Goal: Task Accomplishment & Management: Use online tool/utility

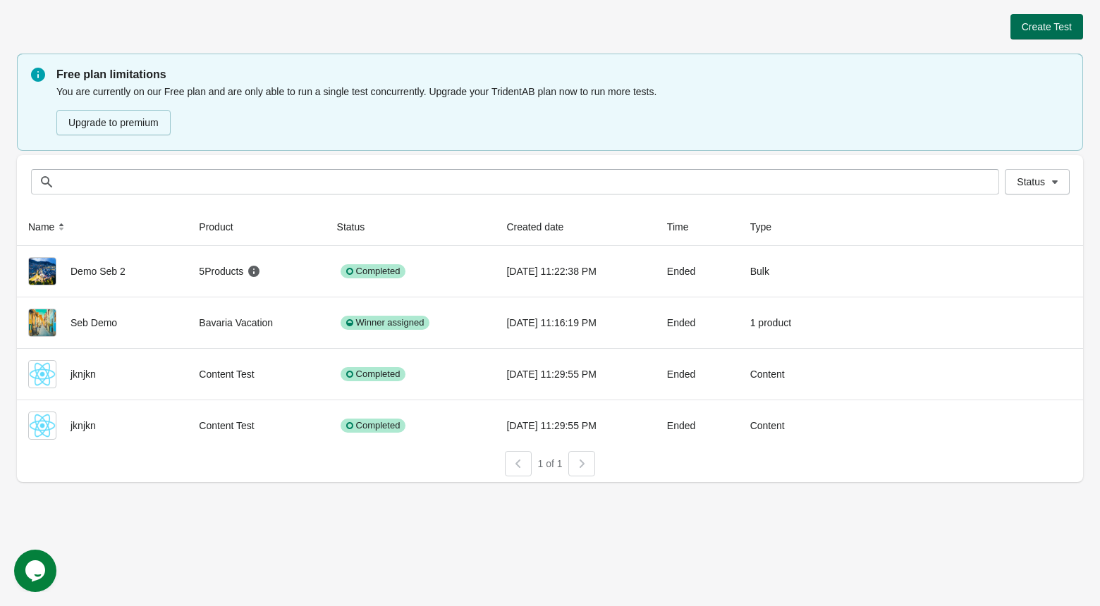
click at [1040, 28] on span "Create Test" at bounding box center [1047, 26] width 50 height 11
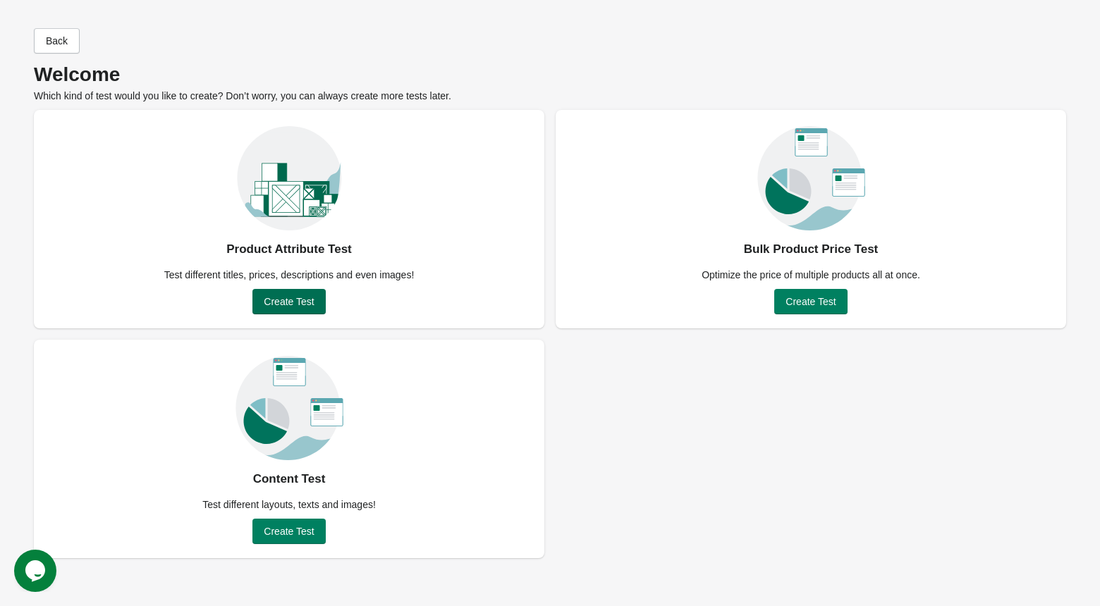
click at [307, 296] on span "Create Test" at bounding box center [289, 301] width 50 height 11
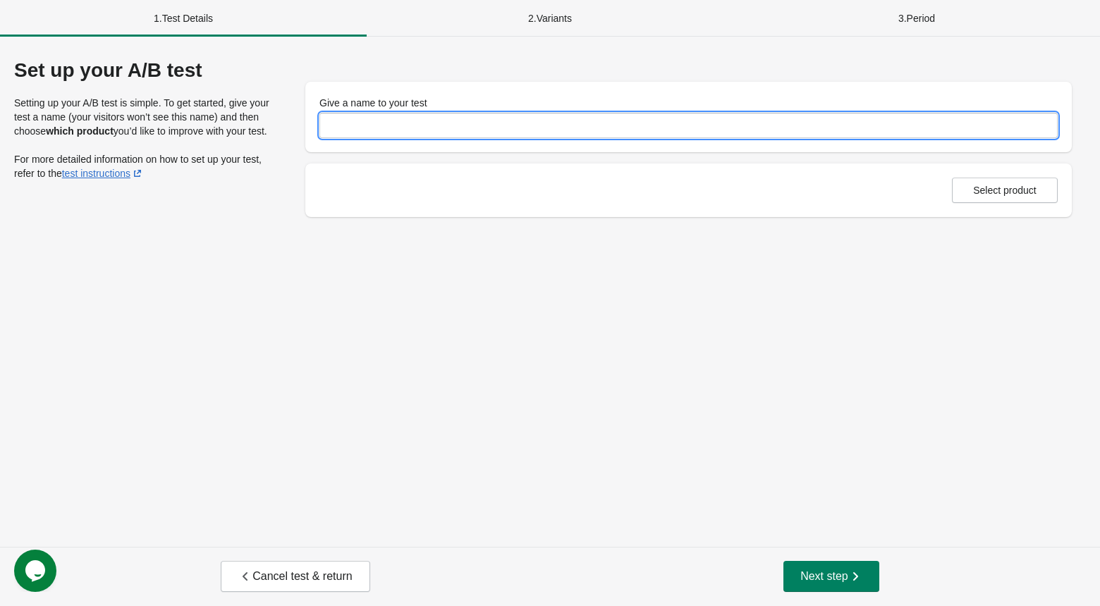
click at [575, 123] on input "Give a name to your test" at bounding box center [688, 125] width 738 height 25
type input "*"
click at [688, 306] on div "Set up your A/B test Setting up your A/B test is simple. To get started, give y…" at bounding box center [550, 292] width 1100 height 511
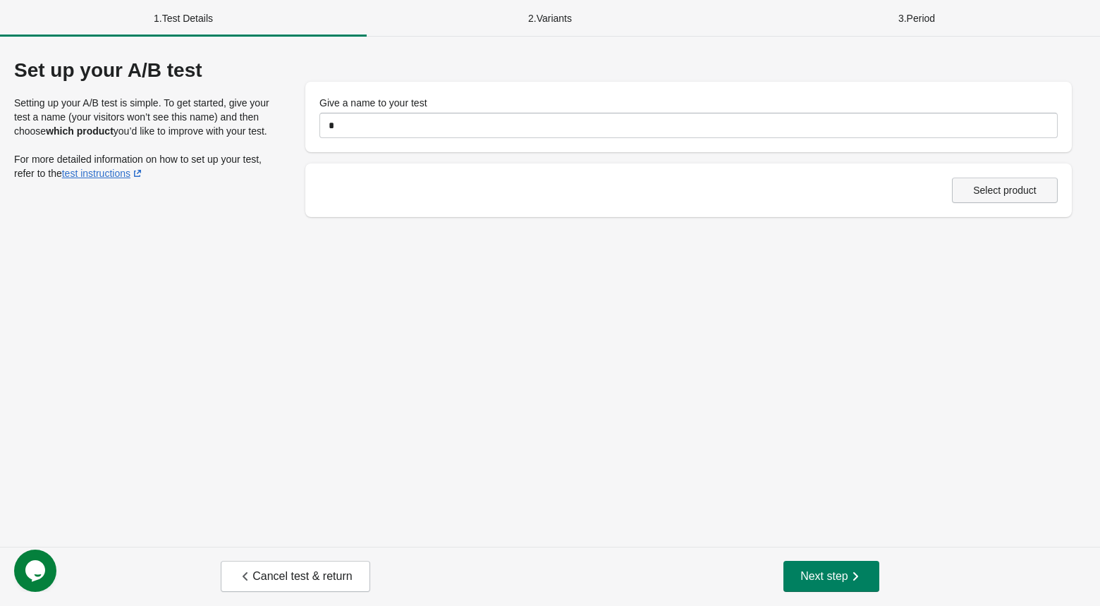
click at [988, 181] on button "Select product" at bounding box center [1005, 190] width 106 height 25
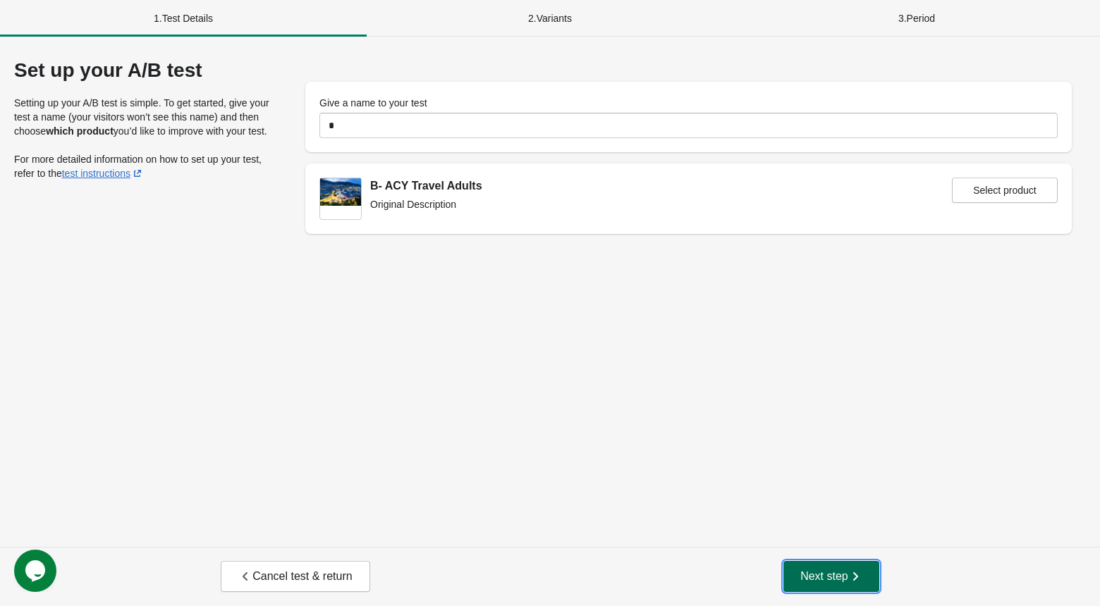
click at [813, 577] on span "Next step" at bounding box center [831, 577] width 62 height 14
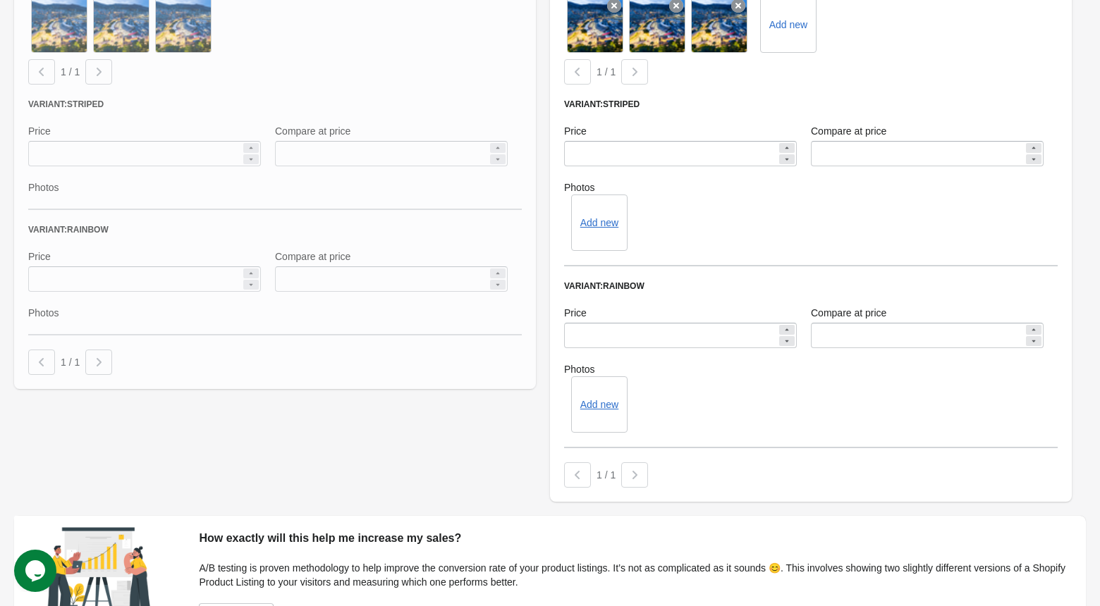
scroll to position [508, 0]
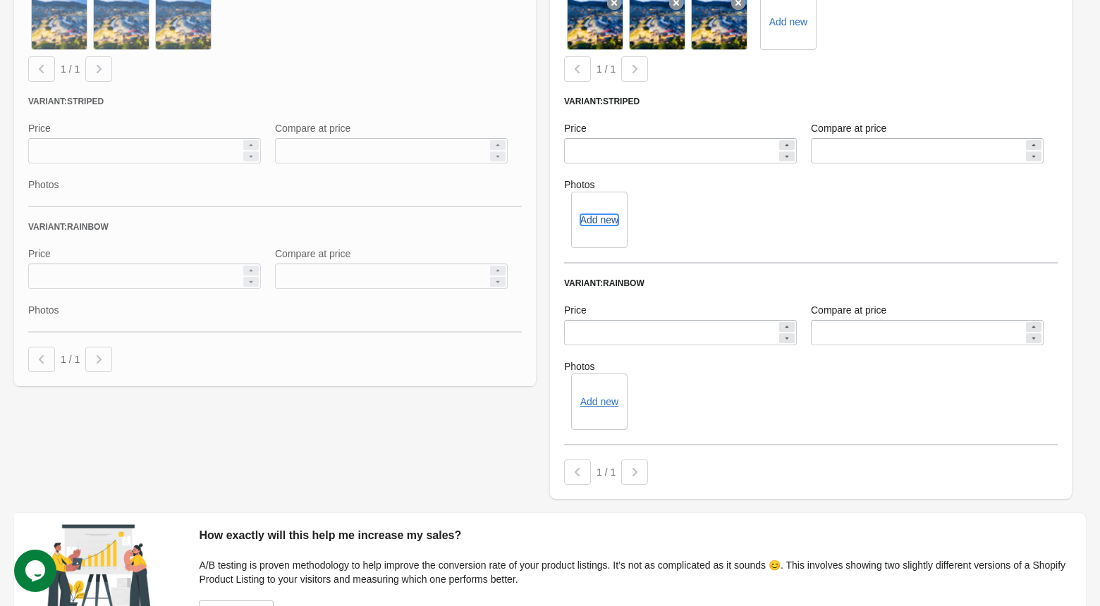
click at [611, 221] on button "Add new" at bounding box center [599, 219] width 38 height 11
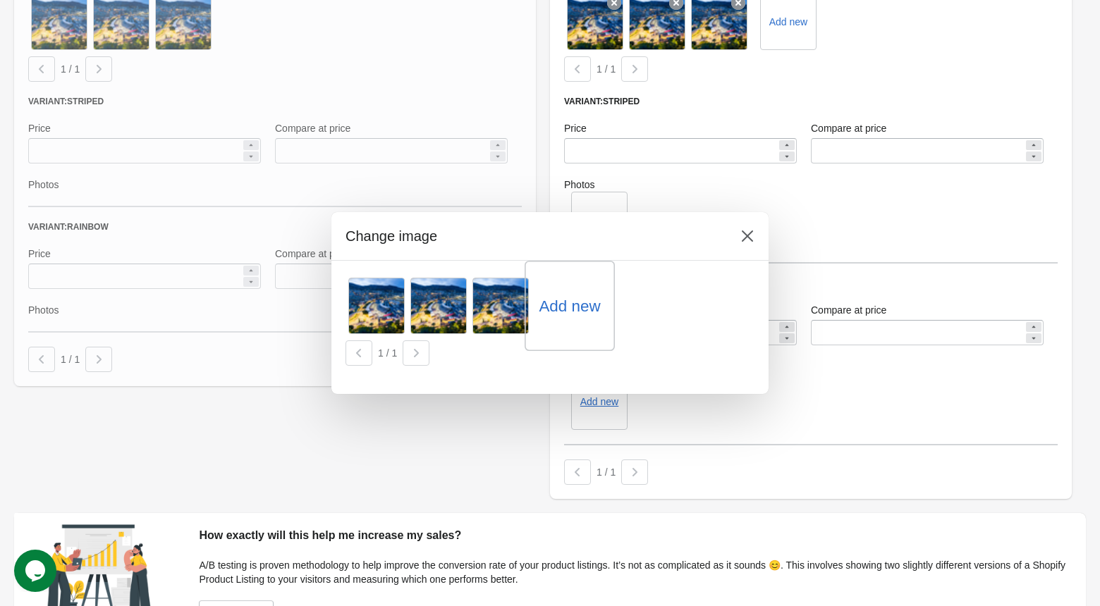
click at [568, 304] on label "Add new" at bounding box center [569, 306] width 61 height 23
click at [0, 0] on input "Add new" at bounding box center [0, 0] width 0 height 0
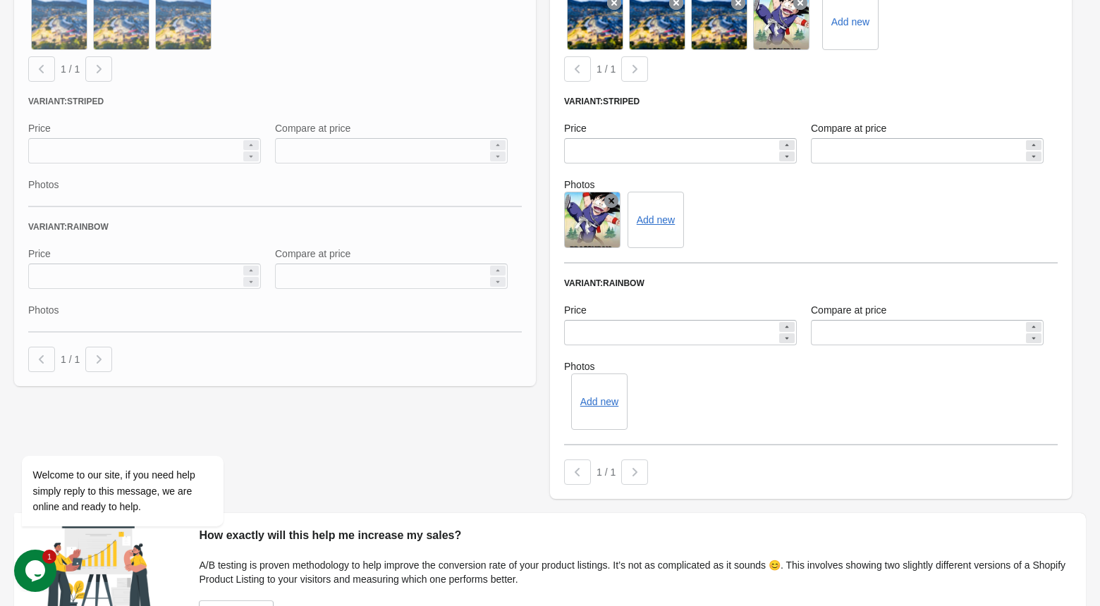
click at [728, 203] on div "Add new" at bounding box center [811, 220] width 494 height 56
click at [654, 219] on button "Add new" at bounding box center [656, 219] width 38 height 11
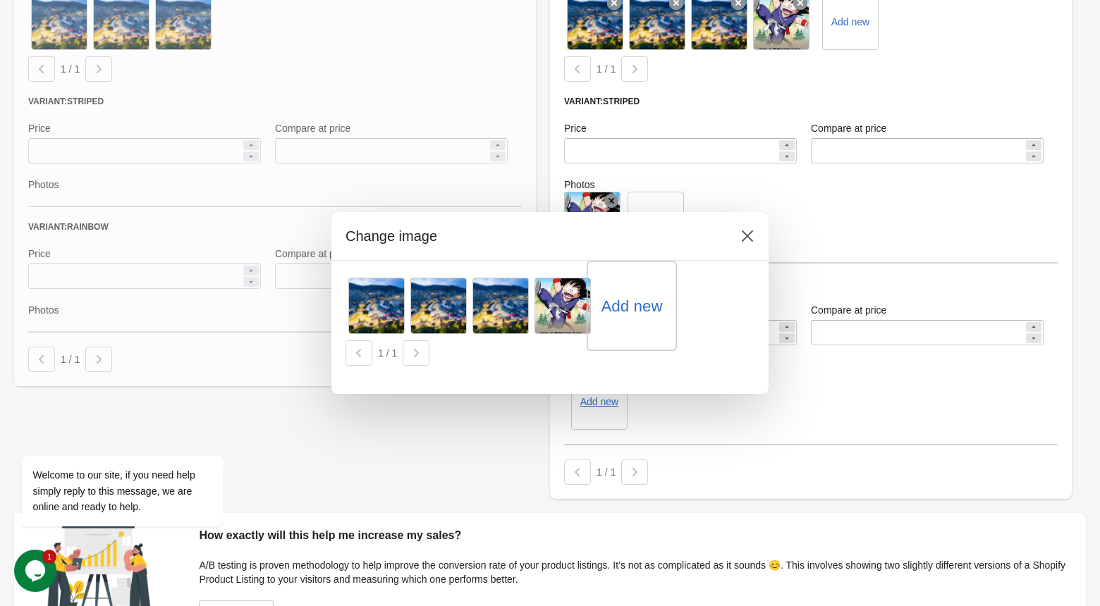
click at [626, 309] on label "Add new" at bounding box center [631, 306] width 61 height 23
click at [0, 0] on input "Add new" at bounding box center [0, 0] width 0 height 0
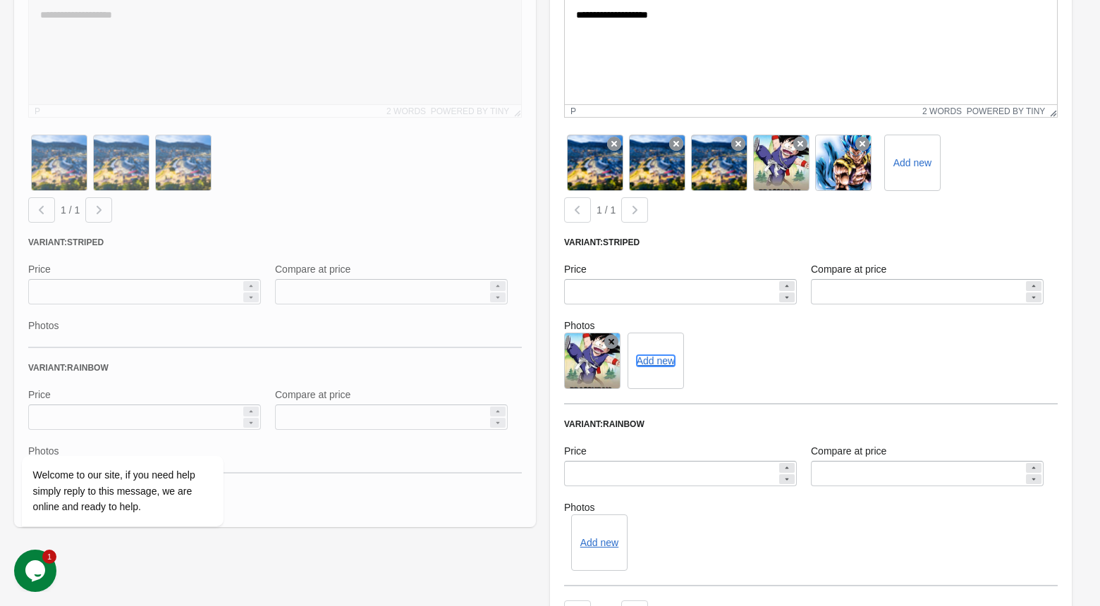
scroll to position [353, 0]
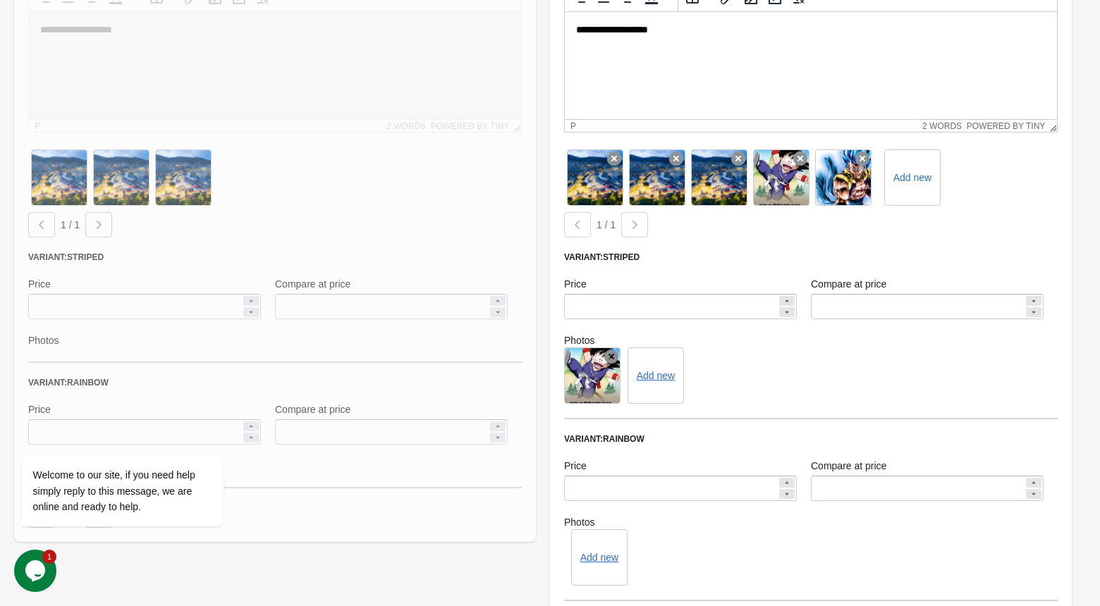
click at [777, 238] on div "**********" at bounding box center [811, 270] width 522 height 769
click at [906, 226] on div "1 / 1" at bounding box center [807, 222] width 499 height 31
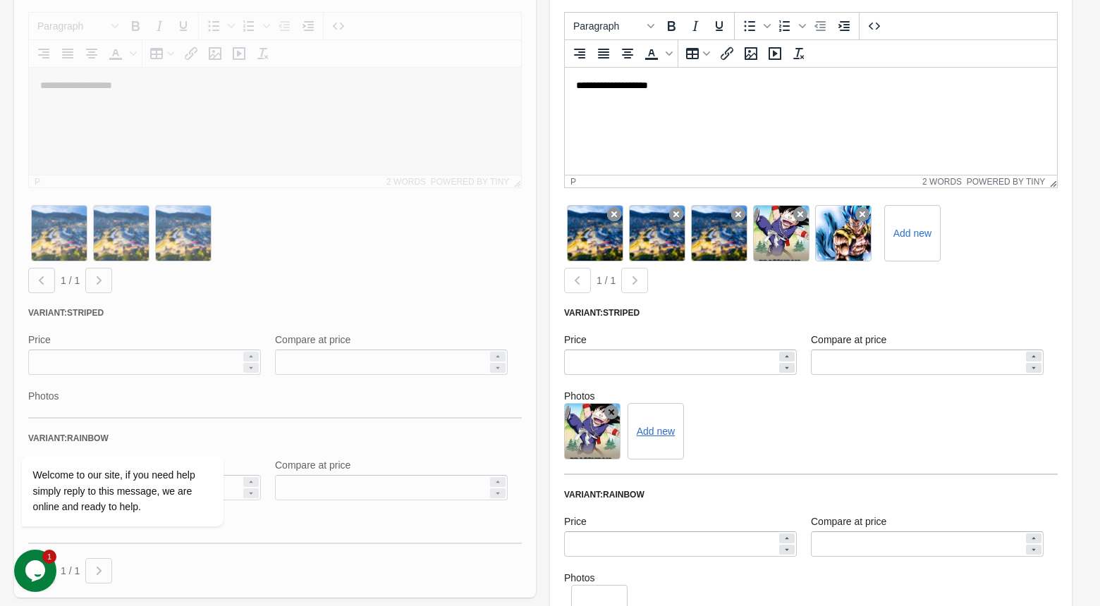
scroll to position [290, 0]
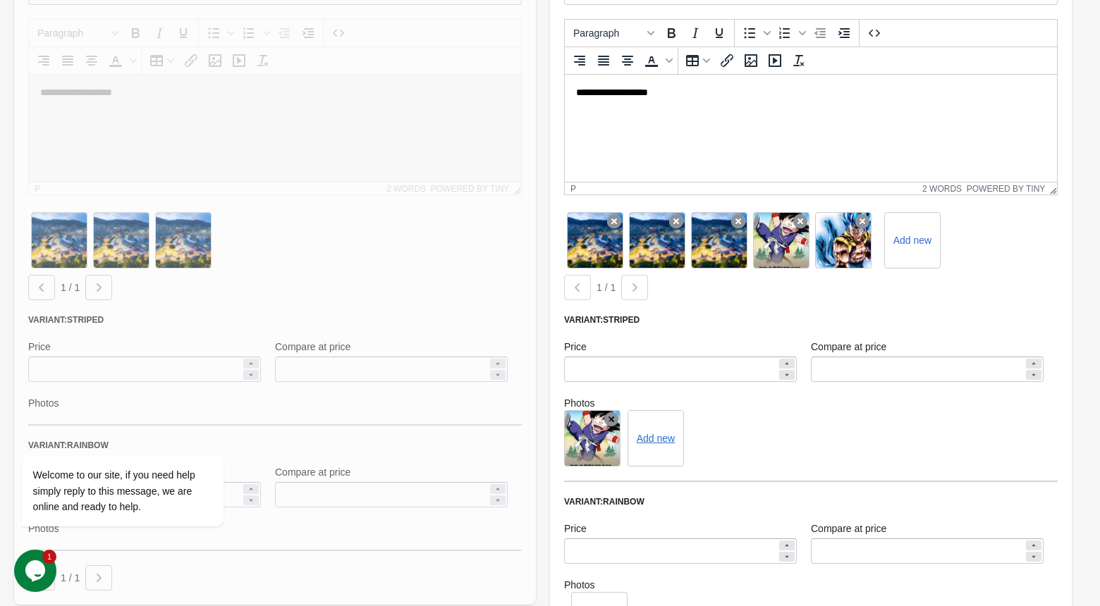
click at [953, 295] on div "1 / 1" at bounding box center [807, 284] width 499 height 31
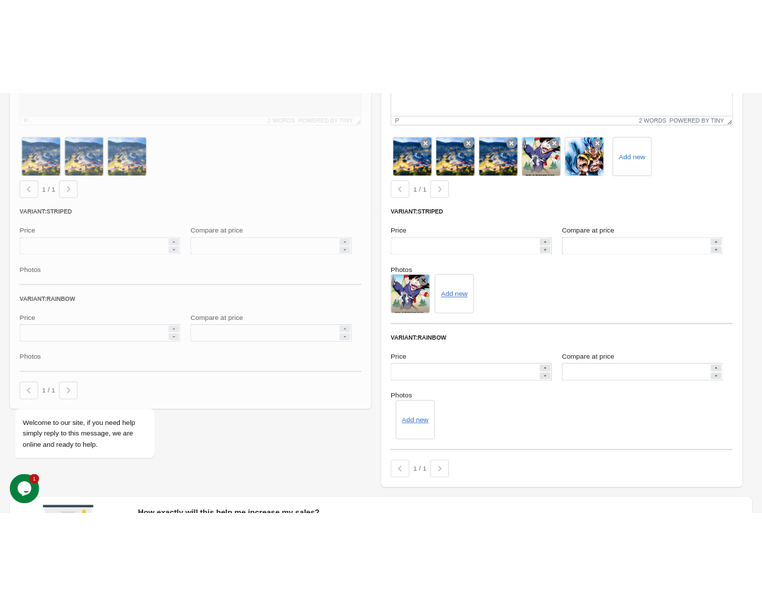
scroll to position [432, 0]
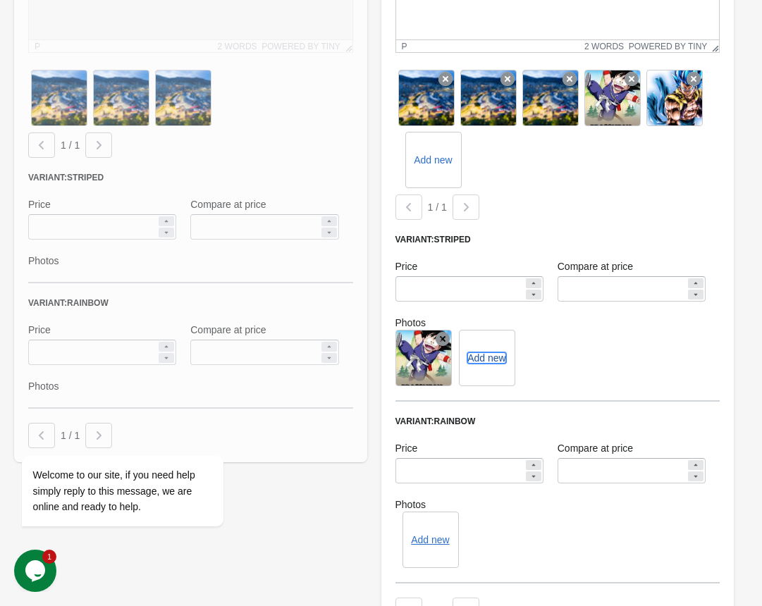
click at [496, 359] on button "Add new" at bounding box center [487, 358] width 38 height 11
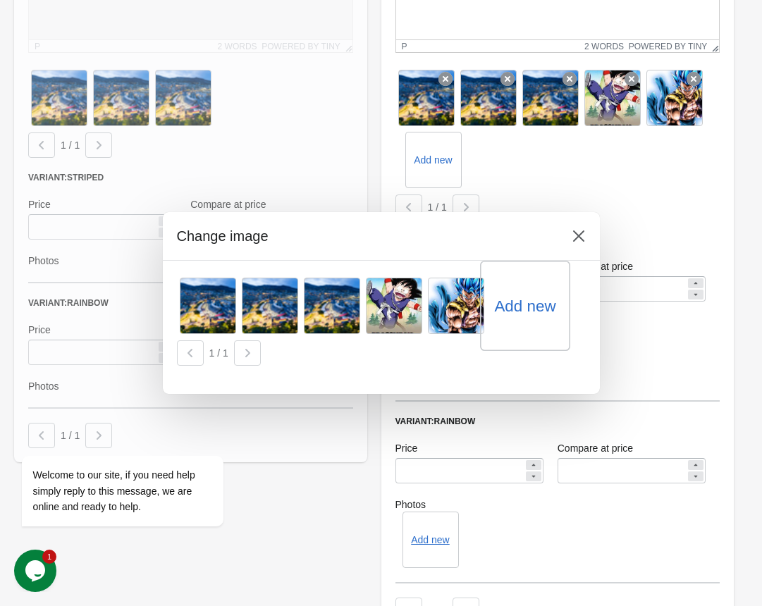
click at [515, 310] on label "Add new" at bounding box center [524, 306] width 61 height 23
click at [0, 0] on input "Add new" at bounding box center [0, 0] width 0 height 0
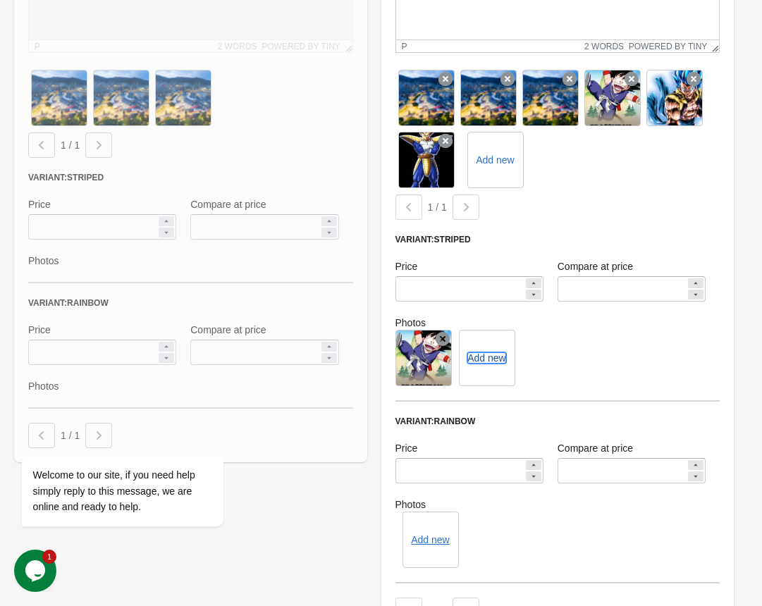
click at [496, 360] on button "Add new" at bounding box center [487, 358] width 38 height 11
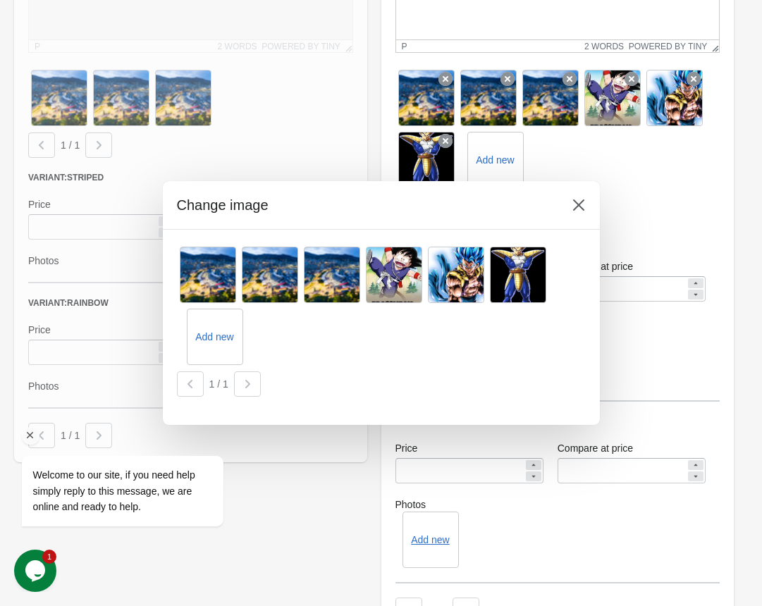
click at [213, 338] on div "Welcome to our site, if you need help simply reply to this message, we are onli…" at bounding box center [141, 433] width 254 height 214
click at [215, 336] on div "Welcome to our site, if you need help simply reply to this message, we are onli…" at bounding box center [141, 433] width 254 height 214
click at [212, 338] on div "Welcome to our site, if you need help simply reply to this message, we are onli…" at bounding box center [141, 433] width 254 height 214
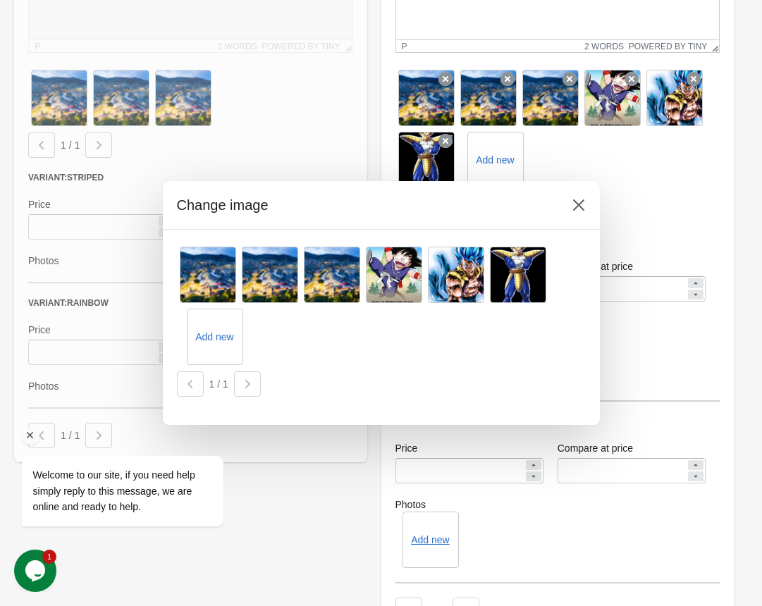
click at [243, 389] on div "Welcome to our site, if you need help simply reply to this message, we are onli…" at bounding box center [141, 433] width 254 height 214
click at [180, 391] on div "Welcome to our site, if you need help simply reply to this message, we are onli…" at bounding box center [141, 433] width 254 height 214
click at [584, 204] on icon at bounding box center [579, 205] width 14 height 14
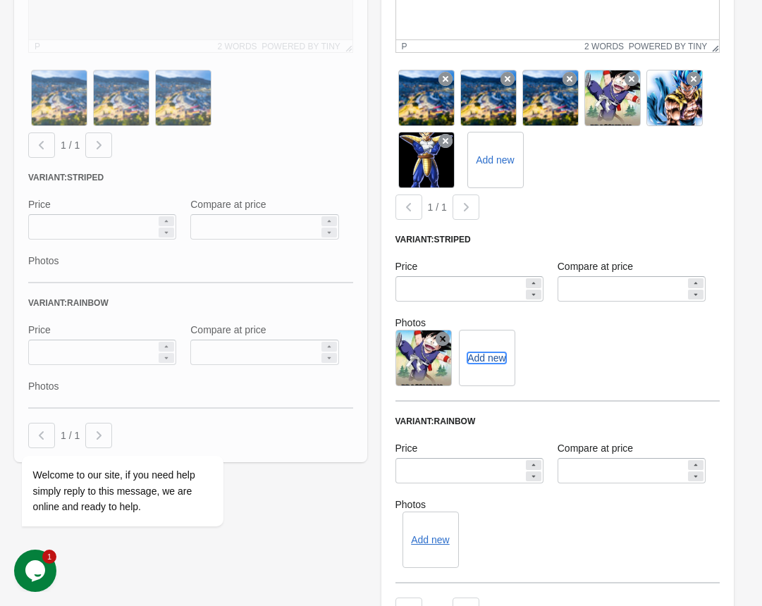
click at [496, 359] on button "Add new" at bounding box center [487, 358] width 38 height 11
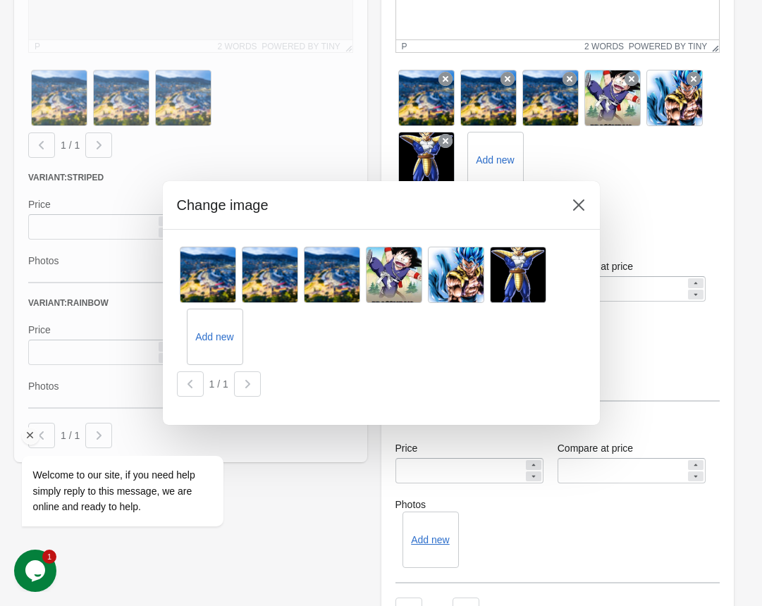
click at [217, 335] on div "Welcome to our site, if you need help simply reply to this message, we are onli…" at bounding box center [141, 433] width 254 height 214
click at [579, 208] on icon at bounding box center [579, 205] width 14 height 14
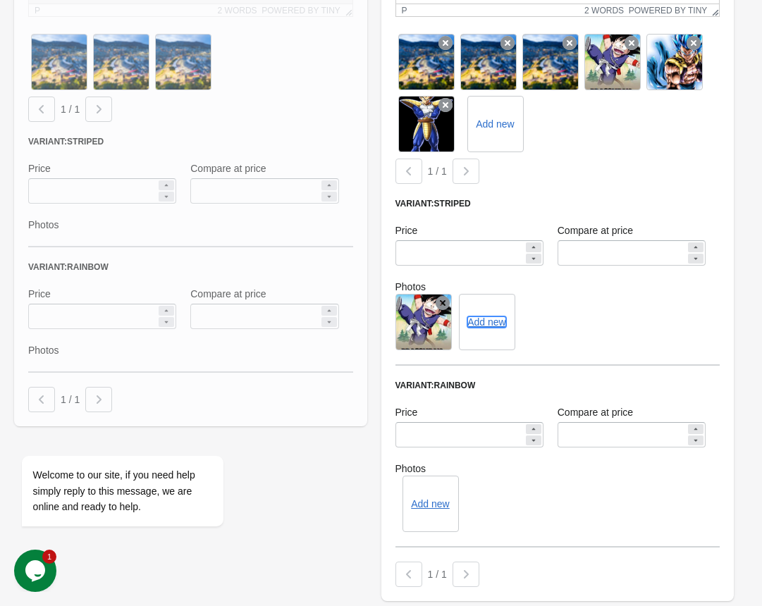
scroll to position [466, 0]
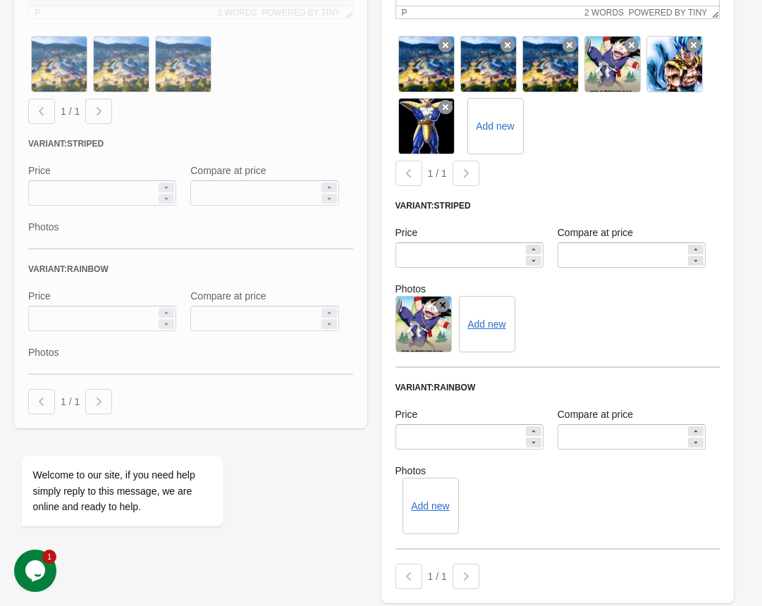
click at [592, 332] on div "Add new" at bounding box center [558, 324] width 325 height 56
click at [612, 329] on div "Add new" at bounding box center [558, 324] width 325 height 56
click at [614, 155] on div "1 / 1" at bounding box center [555, 170] width 331 height 31
click at [520, 518] on div "Add new" at bounding box center [558, 506] width 325 height 56
click at [546, 353] on div "Variant: Striped Price ****** Compare at price ******* Photos Add new" at bounding box center [558, 284] width 325 height 168
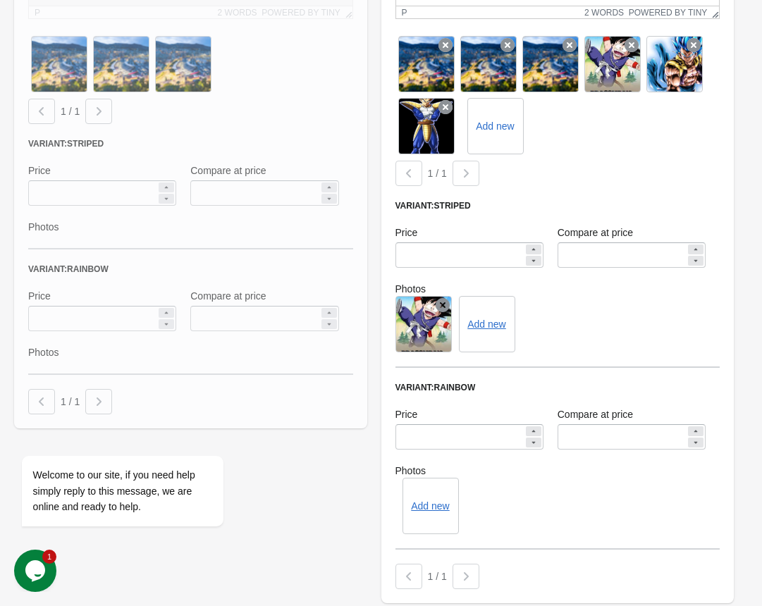
click at [549, 336] on div "Add new" at bounding box center [558, 324] width 325 height 56
